Goal: Information Seeking & Learning: Learn about a topic

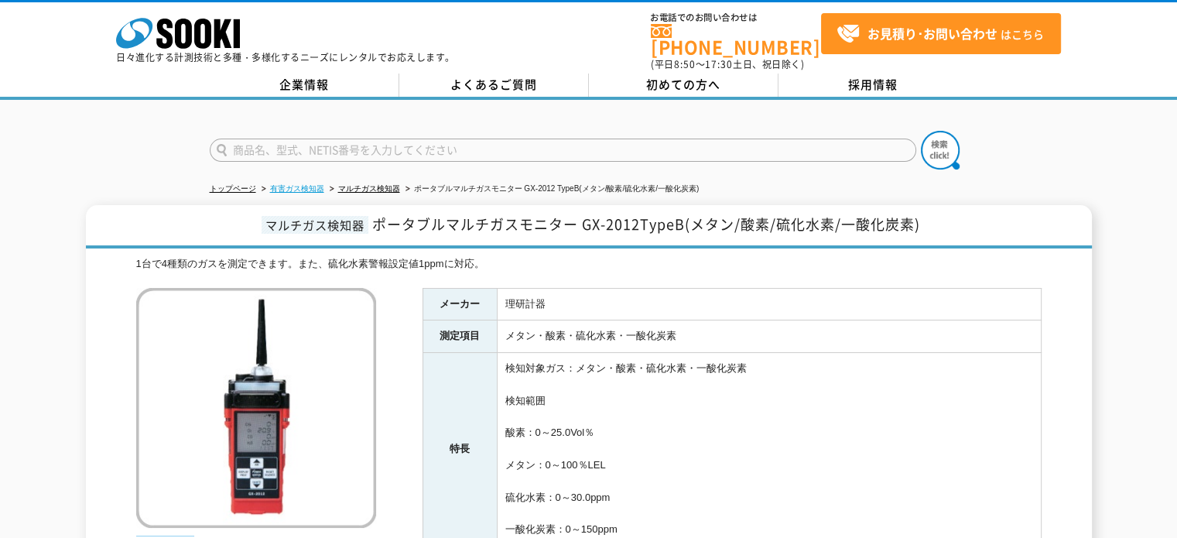
click at [303, 184] on link "有害ガス検知器" at bounding box center [297, 188] width 54 height 9
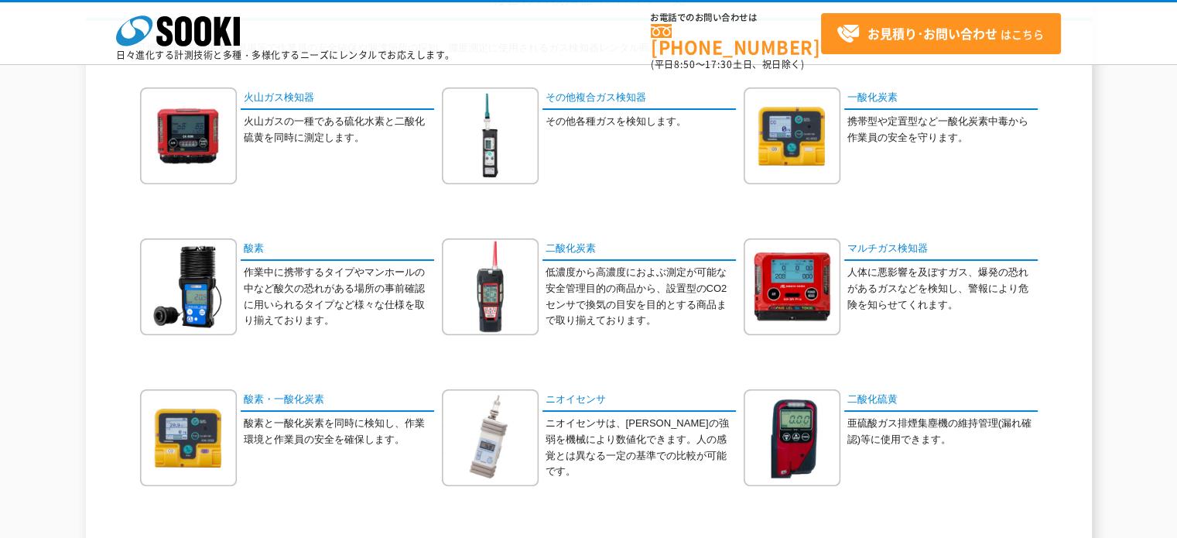
scroll to position [77, 0]
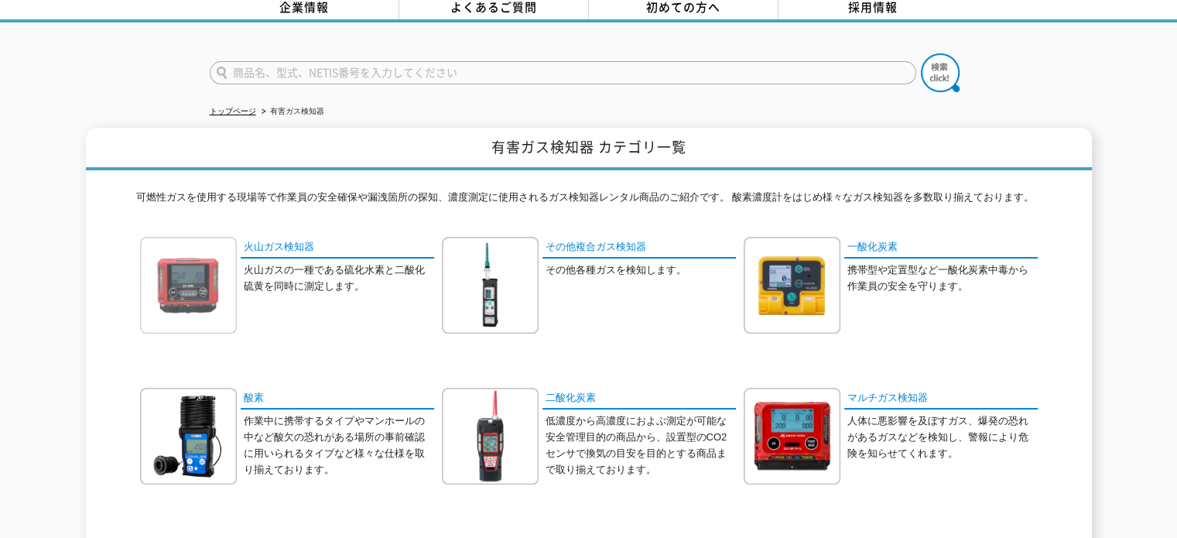
click at [210, 278] on img at bounding box center [188, 285] width 97 height 97
click at [288, 237] on link "火山ガス検知器" at bounding box center [337, 248] width 193 height 22
click at [856, 389] on link "マルチガス検知器" at bounding box center [940, 399] width 193 height 22
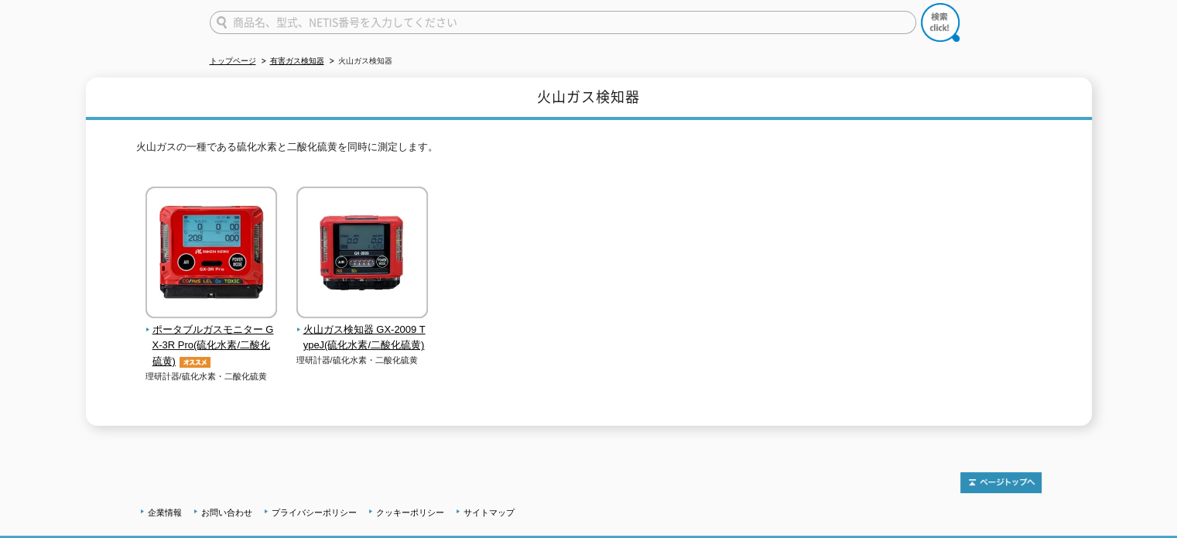
scroll to position [155, 0]
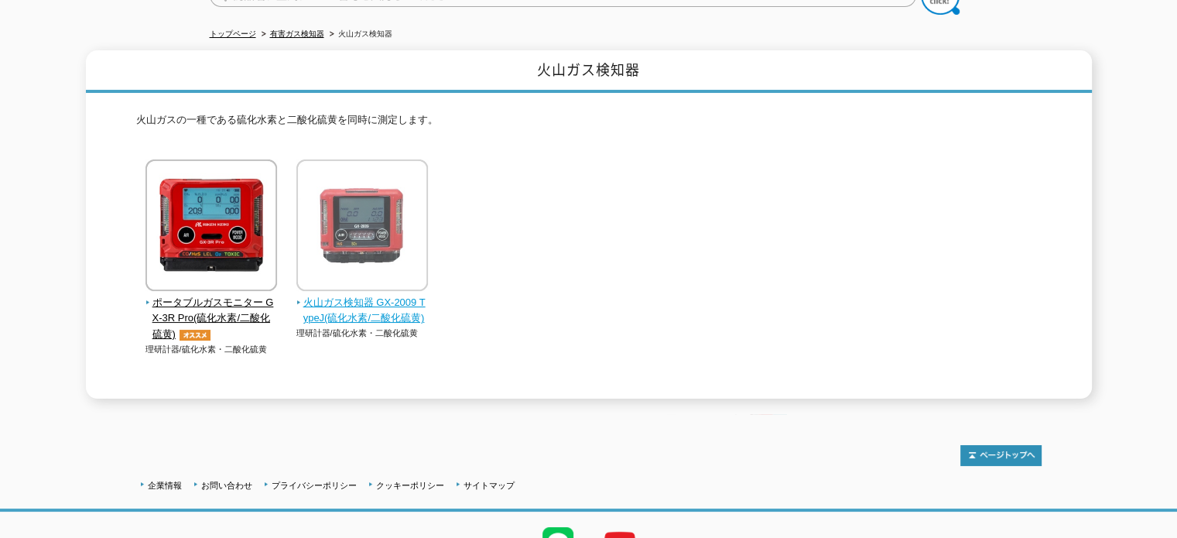
click at [326, 296] on span "火山ガス検知器 GX-2009 TypeJ(硫化水素/二酸化硫黄)" at bounding box center [362, 311] width 132 height 32
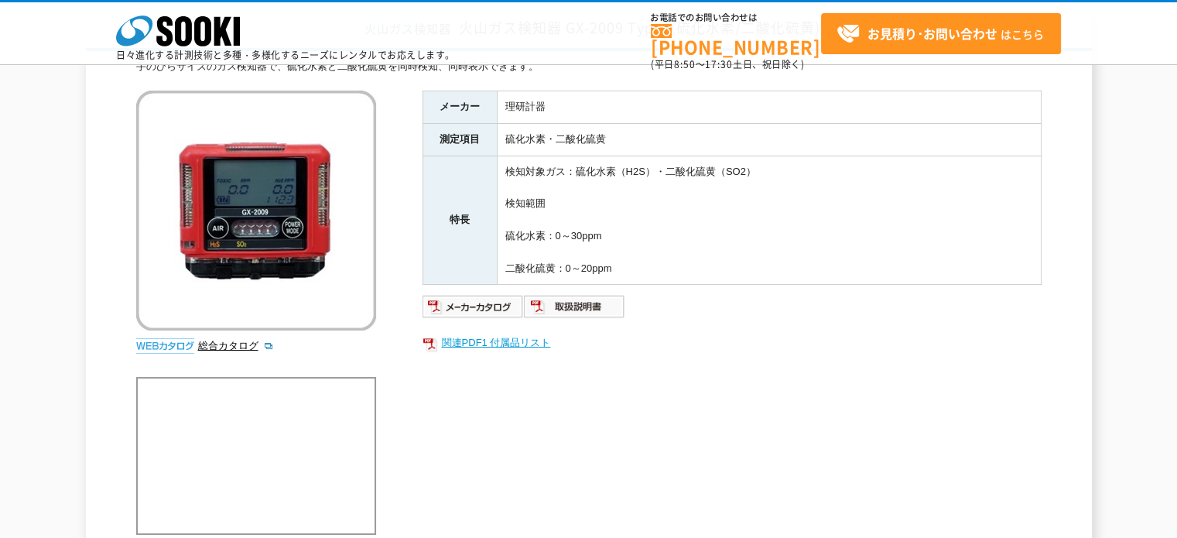
scroll to position [155, 0]
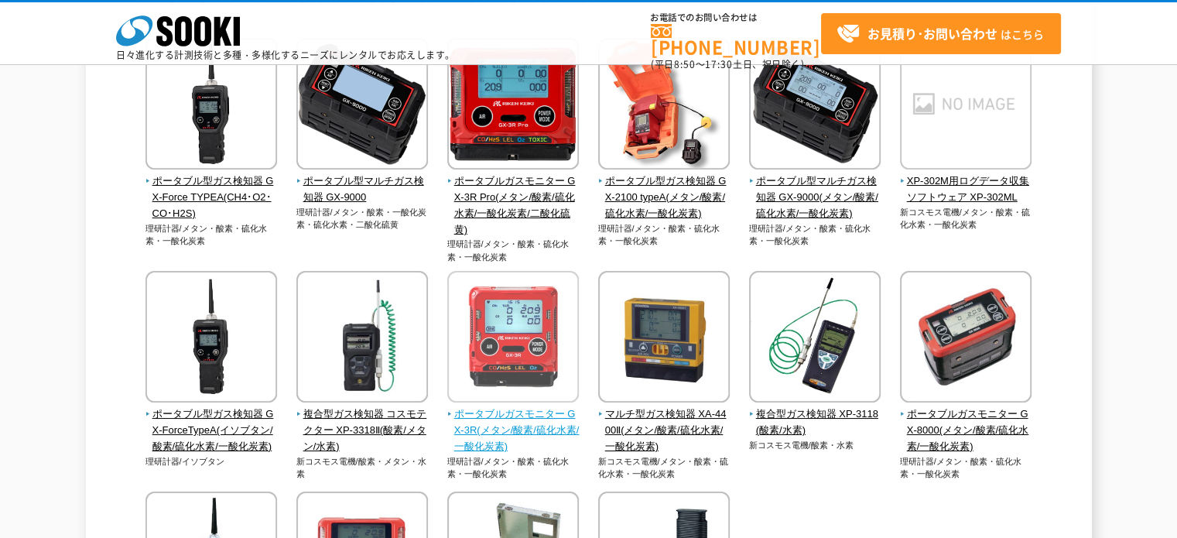
scroll to position [232, 0]
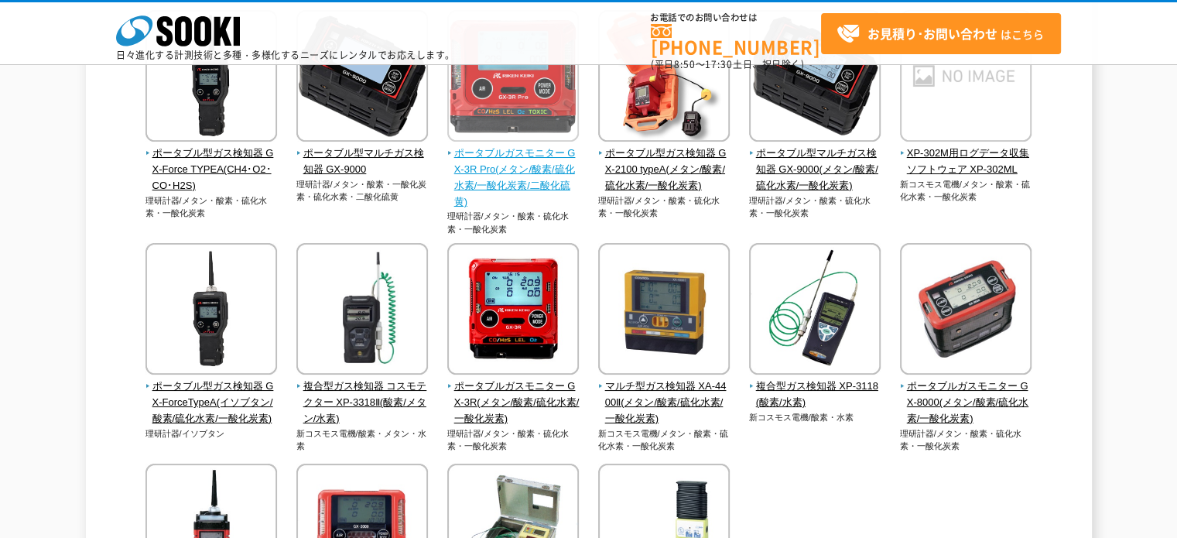
click at [507, 153] on span "ポータブルガスモニター GX-3R Pro(メタン/酸素/硫化水素/一酸化炭素/二酸化硫黄)" at bounding box center [513, 177] width 132 height 64
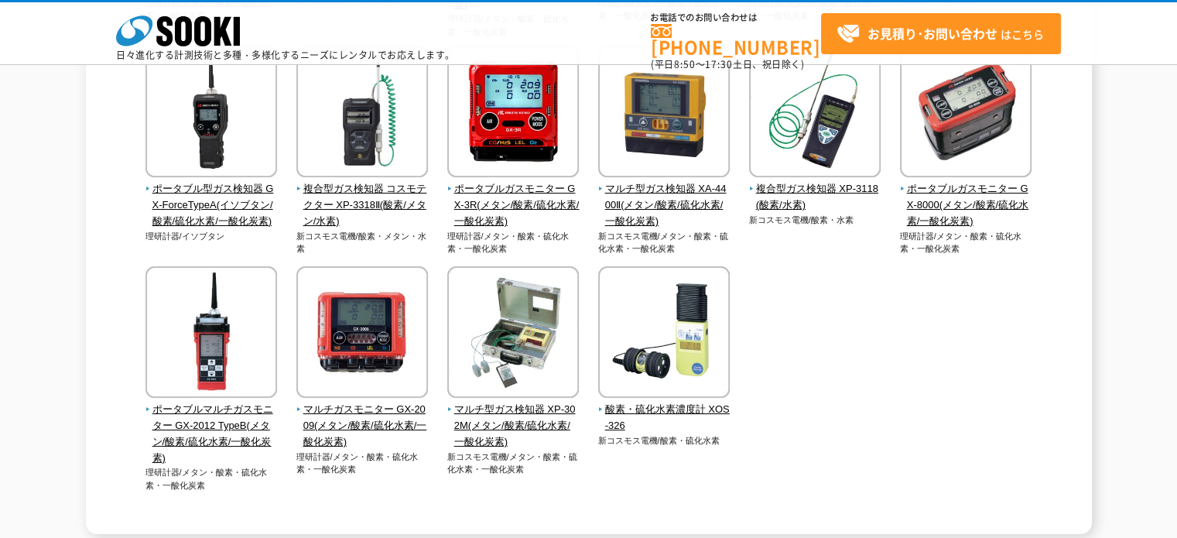
scroll to position [464, 0]
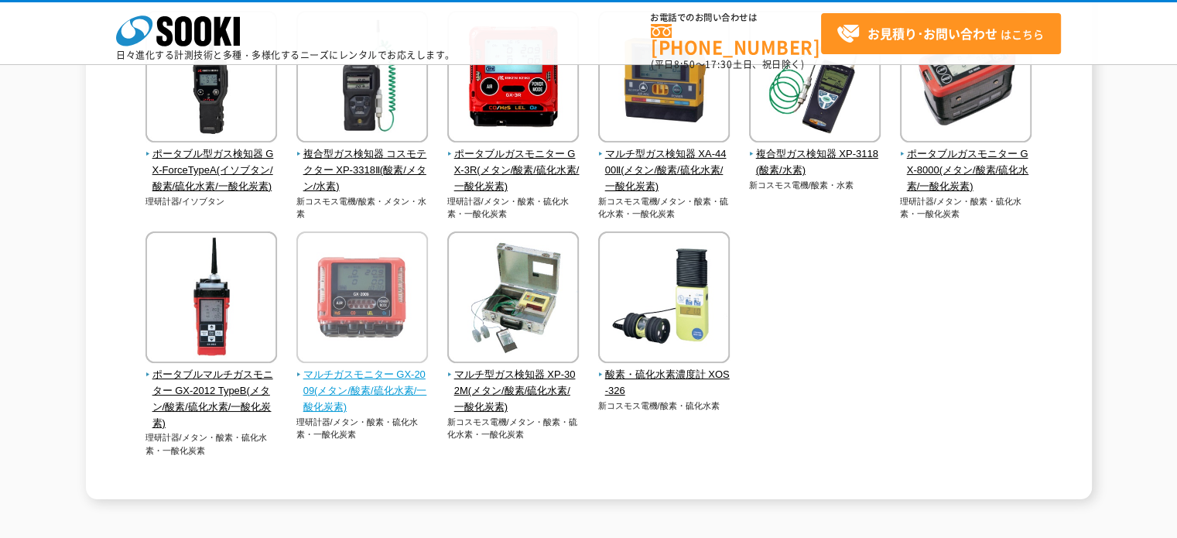
click at [370, 377] on span "マルチガスモニター GX-2009(メタン/酸素/硫化水素/一酸化炭素)" at bounding box center [362, 391] width 132 height 48
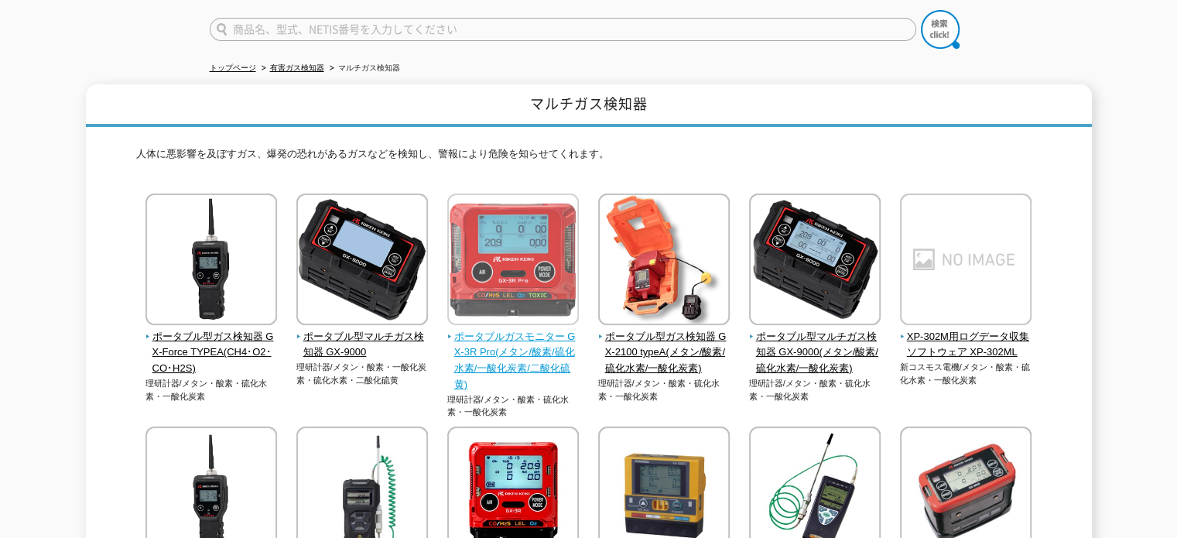
scroll to position [155, 0]
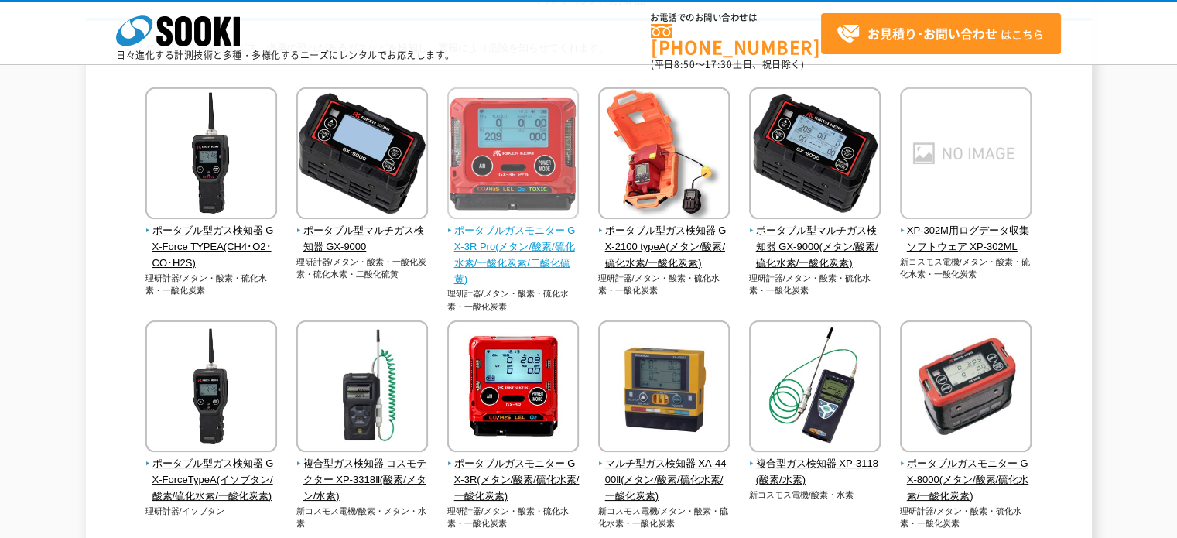
click at [513, 254] on span "ポータブルガスモニター GX-3R Pro(メタン/酸素/硫化水素/一酸化炭素/二酸化硫黄)" at bounding box center [513, 255] width 132 height 64
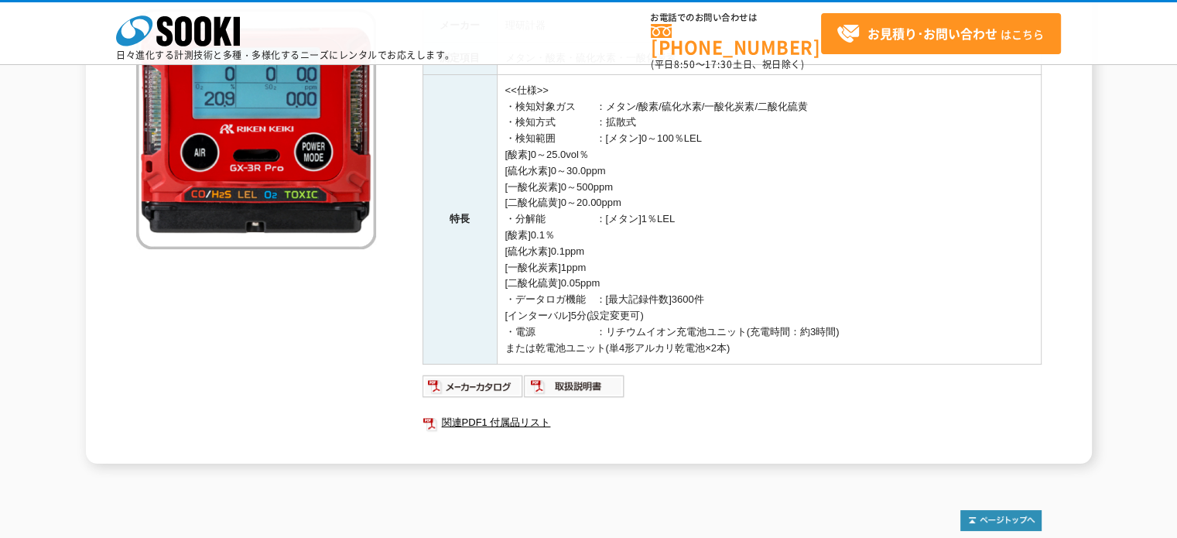
scroll to position [232, 0]
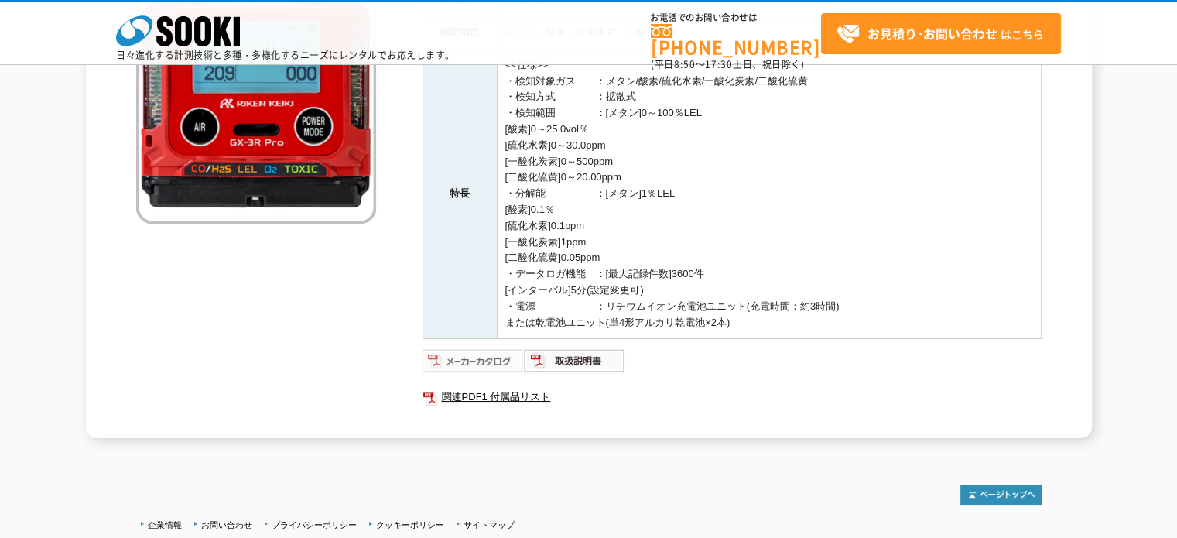
click at [470, 358] on img at bounding box center [472, 360] width 101 height 25
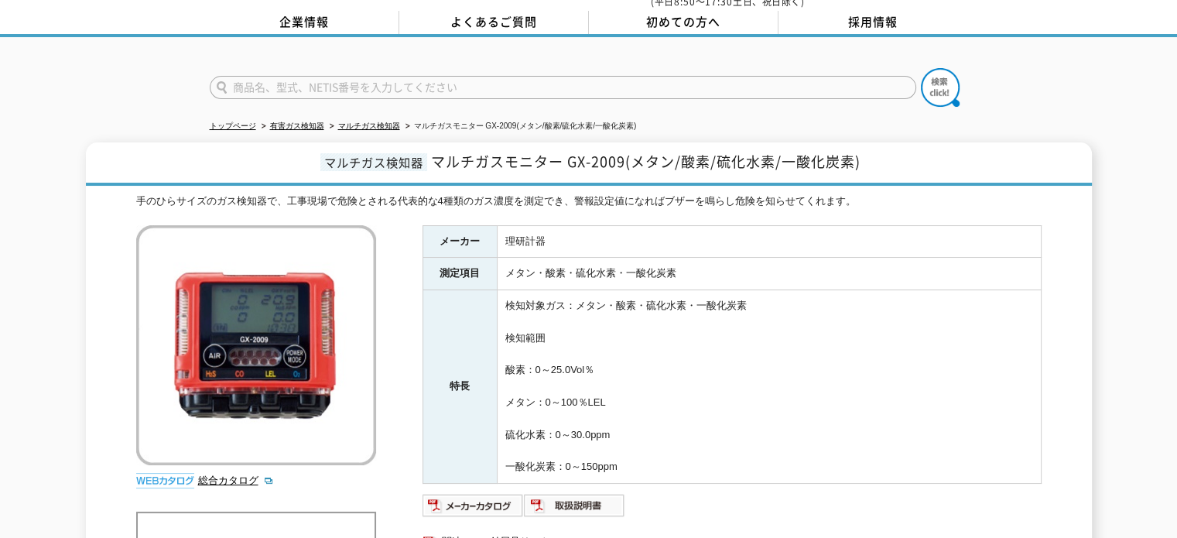
scroll to position [155, 0]
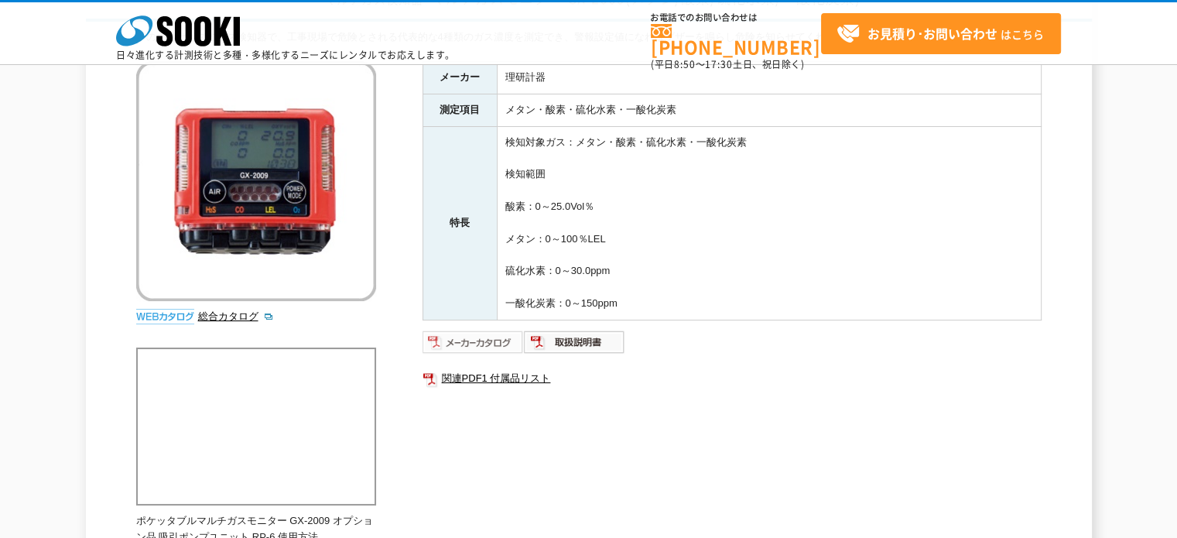
click at [467, 336] on img at bounding box center [472, 342] width 101 height 25
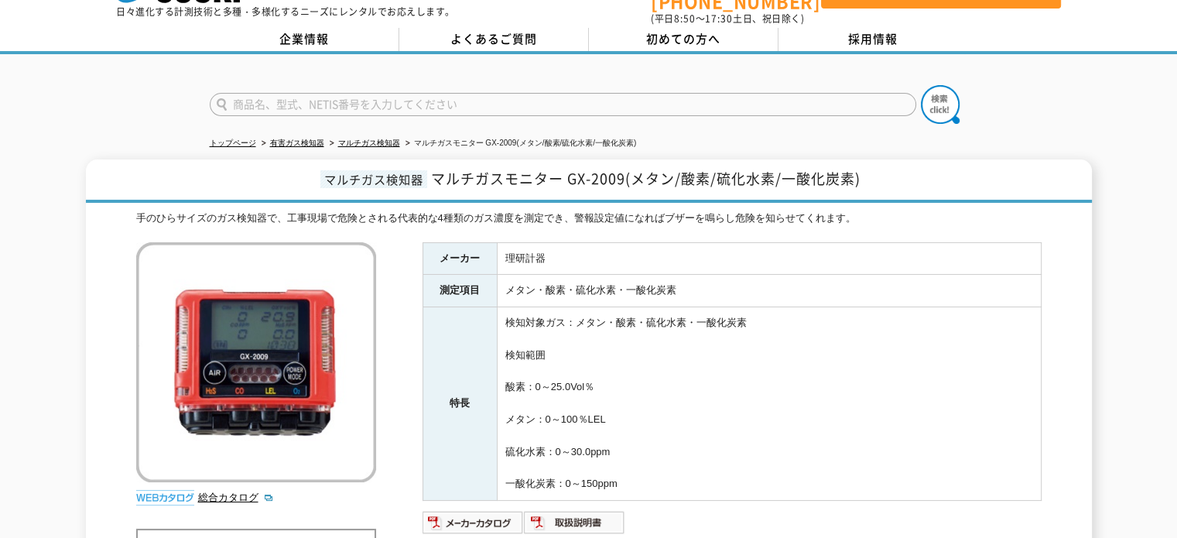
scroll to position [0, 0]
